Goal: Connect with others: Connect with others

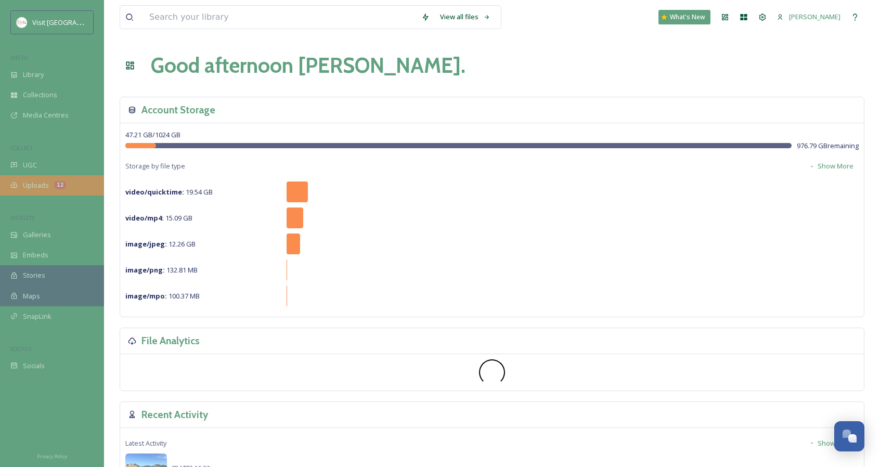
click at [35, 181] on span "Uploads" at bounding box center [36, 186] width 26 height 10
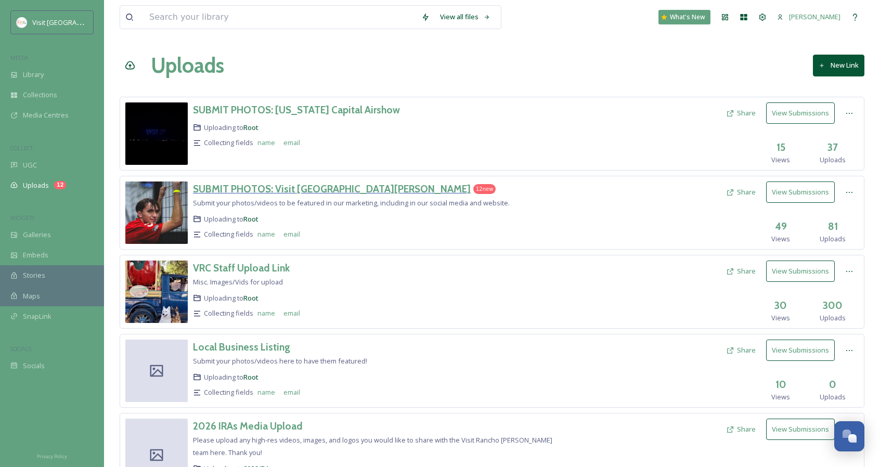
click at [328, 191] on h3 "SUBMIT PHOTOS: Visit [GEOGRAPHIC_DATA][PERSON_NAME]" at bounding box center [332, 189] width 278 height 12
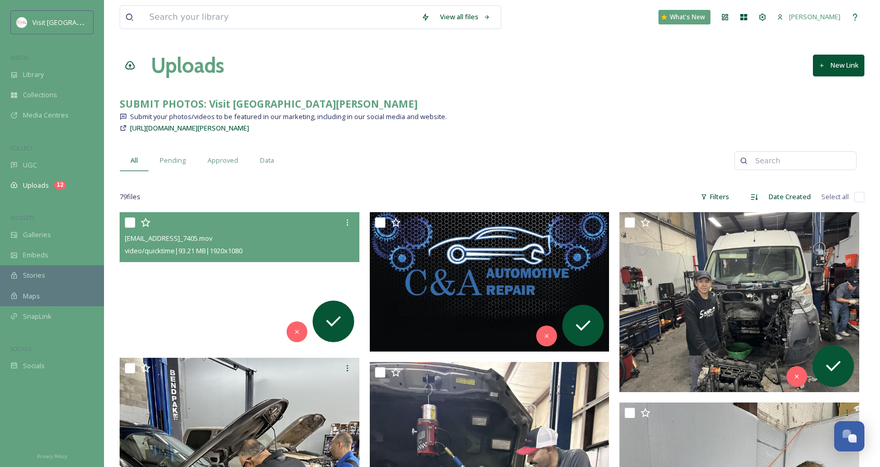
click at [302, 286] on video "ext_1758048855.55976_Candaautomotive@outlook.com-IMG_7405.mov" at bounding box center [240, 279] width 240 height 135
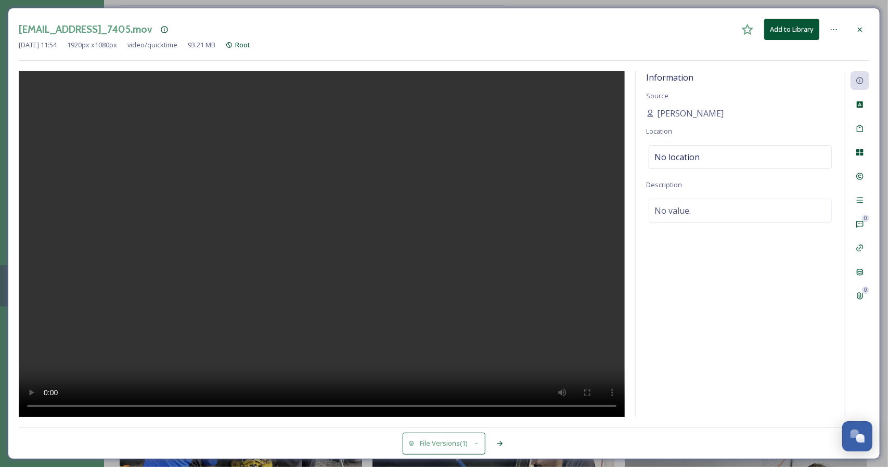
click at [856, 31] on icon at bounding box center [860, 29] width 8 height 8
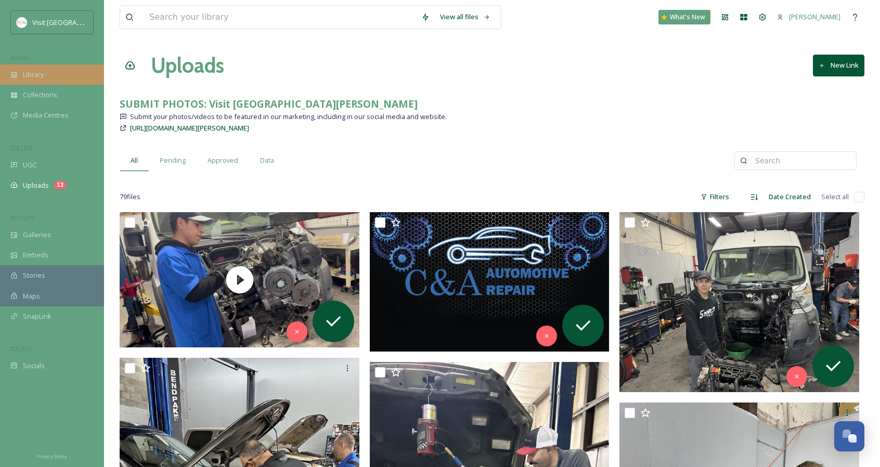
click at [40, 71] on span "Library" at bounding box center [33, 75] width 21 height 10
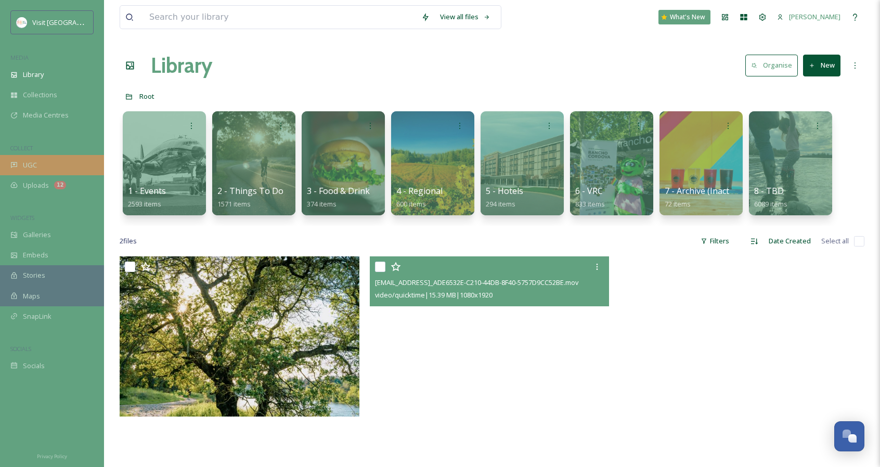
click at [66, 163] on div "UGC" at bounding box center [52, 165] width 104 height 20
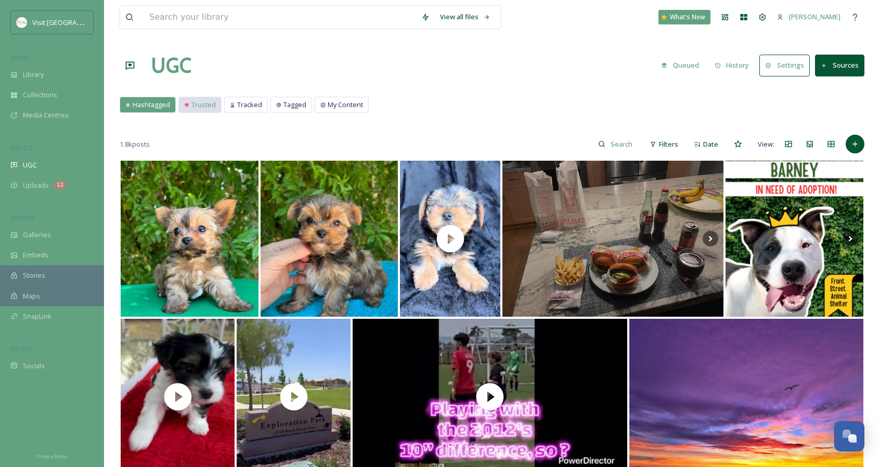
click at [207, 109] on div "Trusted" at bounding box center [200, 104] width 42 height 15
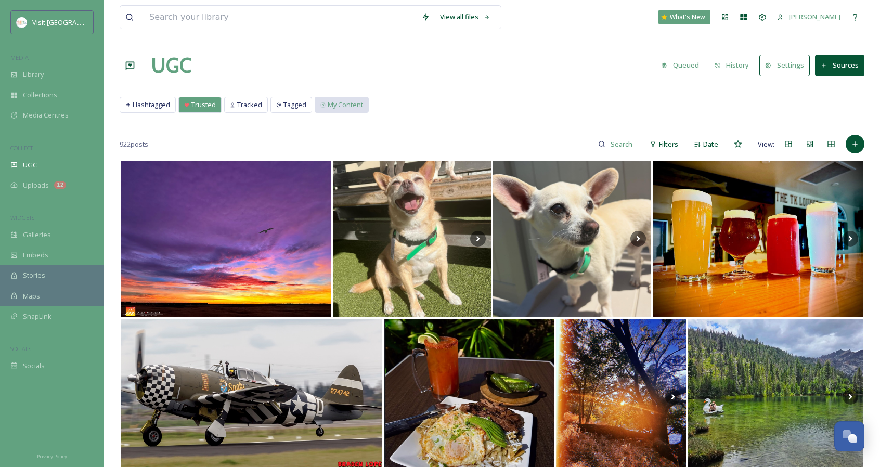
click at [330, 100] on span "My Content" at bounding box center [345, 105] width 35 height 10
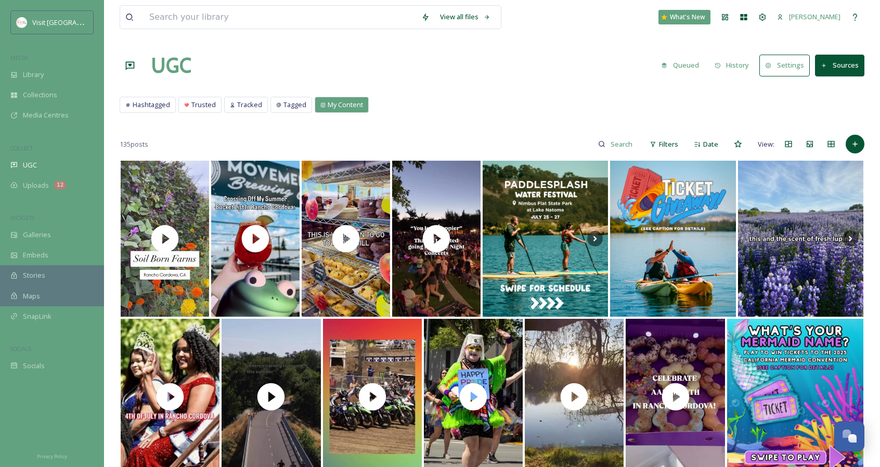
click at [157, 111] on div "Hashtagged" at bounding box center [147, 104] width 55 height 15
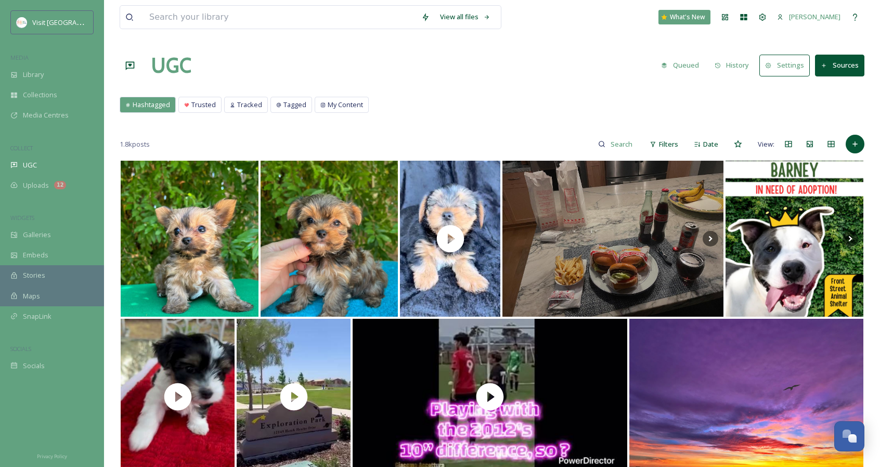
click at [836, 69] on button "Sources" at bounding box center [839, 65] width 49 height 21
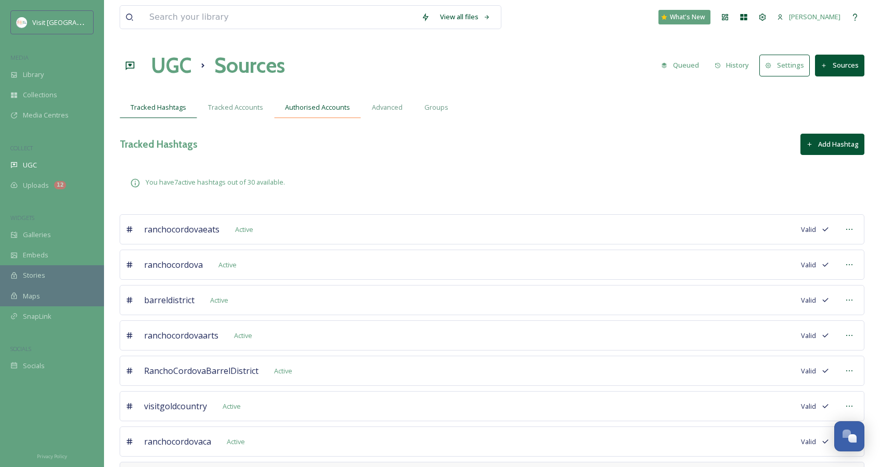
click at [291, 106] on span "Authorised Accounts" at bounding box center [317, 107] width 65 height 10
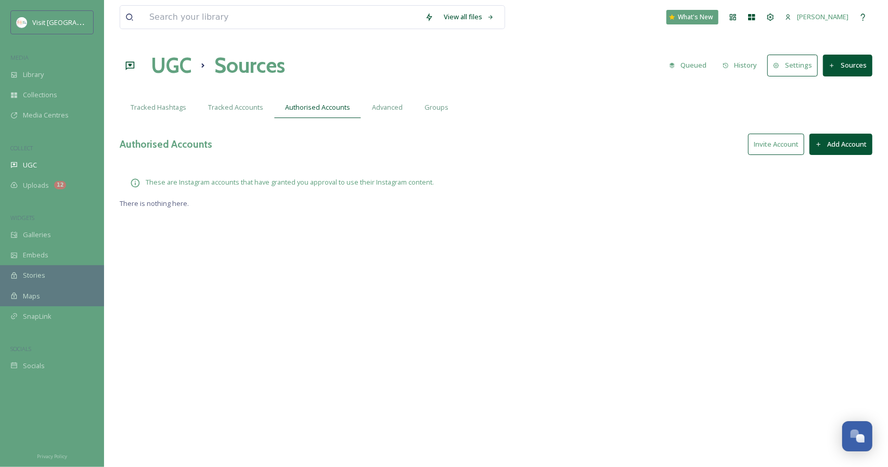
click at [759, 138] on button "Invite Account" at bounding box center [776, 144] width 56 height 21
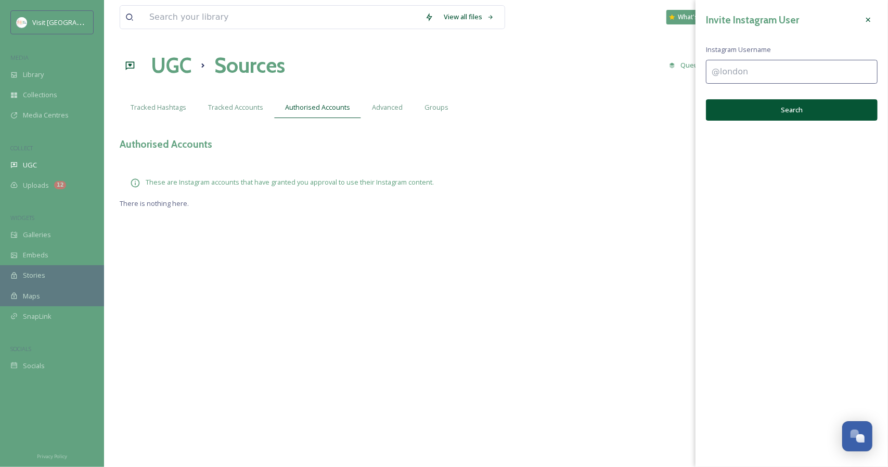
click at [719, 75] on input at bounding box center [792, 72] width 172 height 24
paste input "fairoaksperformingartscenter"
click at [698, 70] on div "Invite Instagram User Instagram Username fairoaksperformingartscenter Search" at bounding box center [792, 65] width 193 height 131
type input "@fairoaksperformingartscenter"
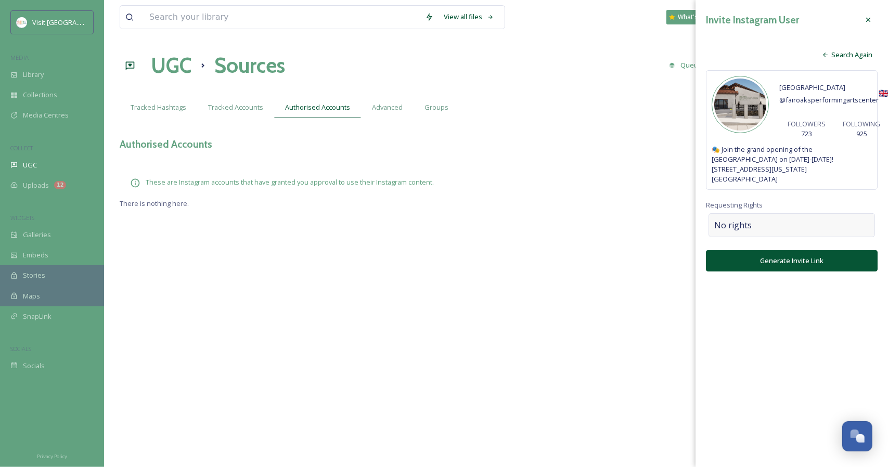
click at [800, 233] on div "No rights" at bounding box center [792, 225] width 166 height 24
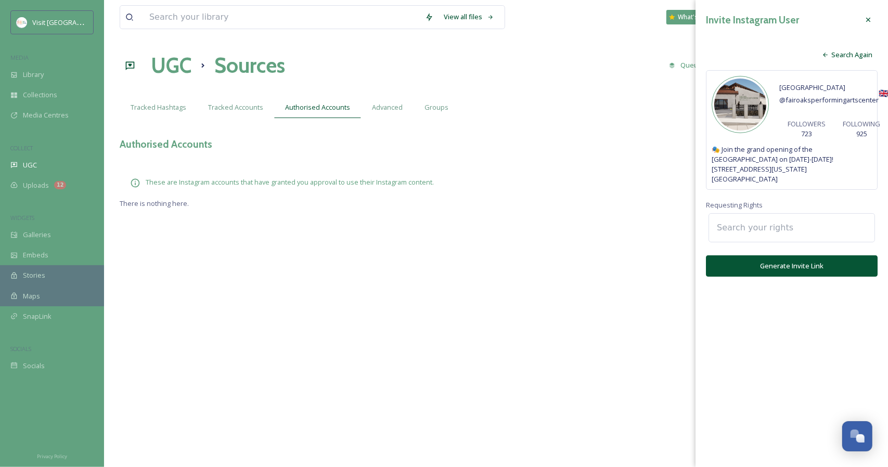
click at [800, 233] on input at bounding box center [769, 227] width 114 height 23
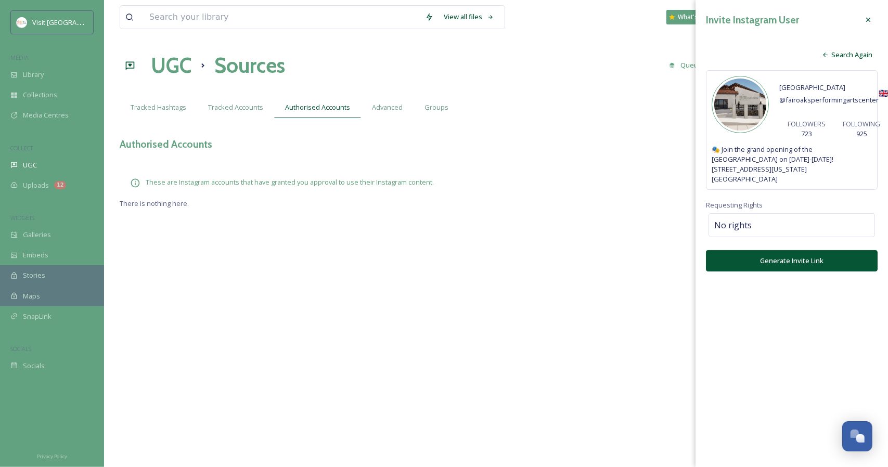
click at [795, 202] on div "Invite Instagram User Search Again [GEOGRAPHIC_DATA] @ fairoaksperformingartsce…" at bounding box center [792, 141] width 193 height 282
click at [793, 261] on button "Generate Invite Link" at bounding box center [792, 260] width 172 height 21
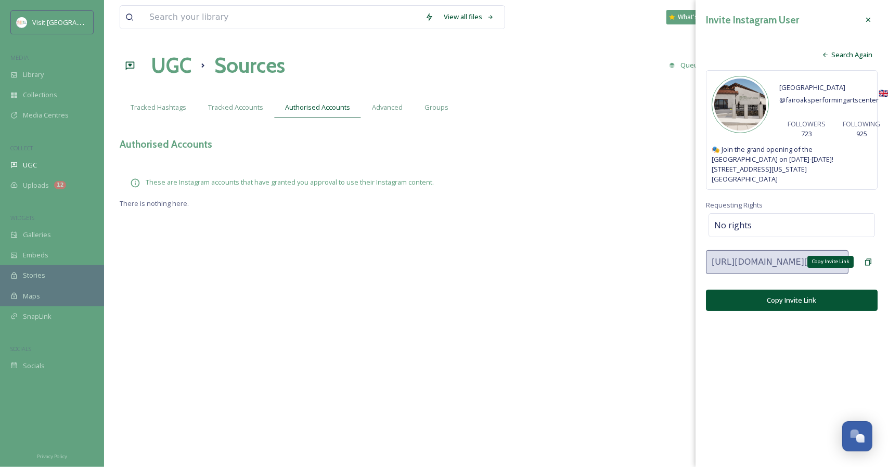
click at [869, 262] on icon at bounding box center [868, 262] width 8 height 8
